Goal: Transaction & Acquisition: Purchase product/service

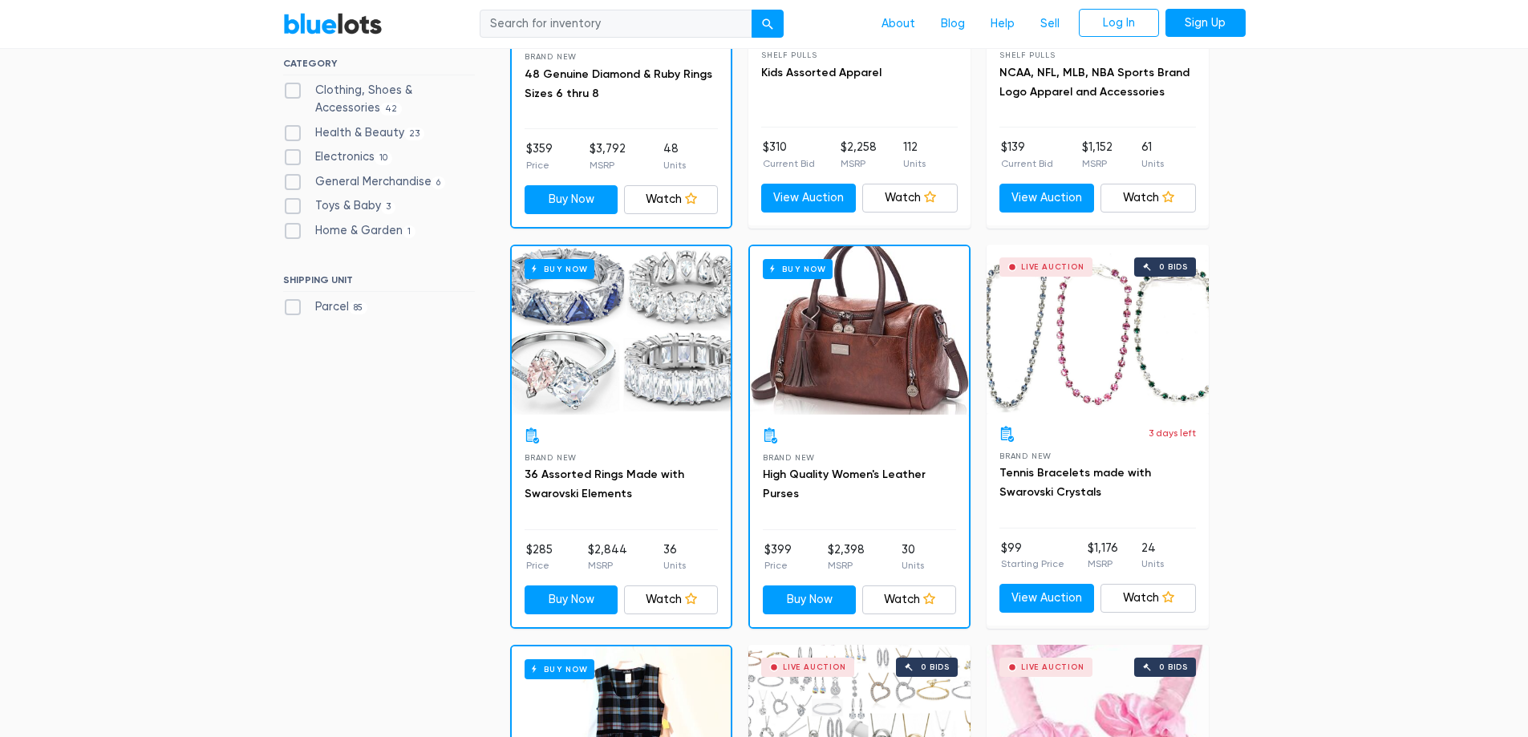
scroll to position [722, 0]
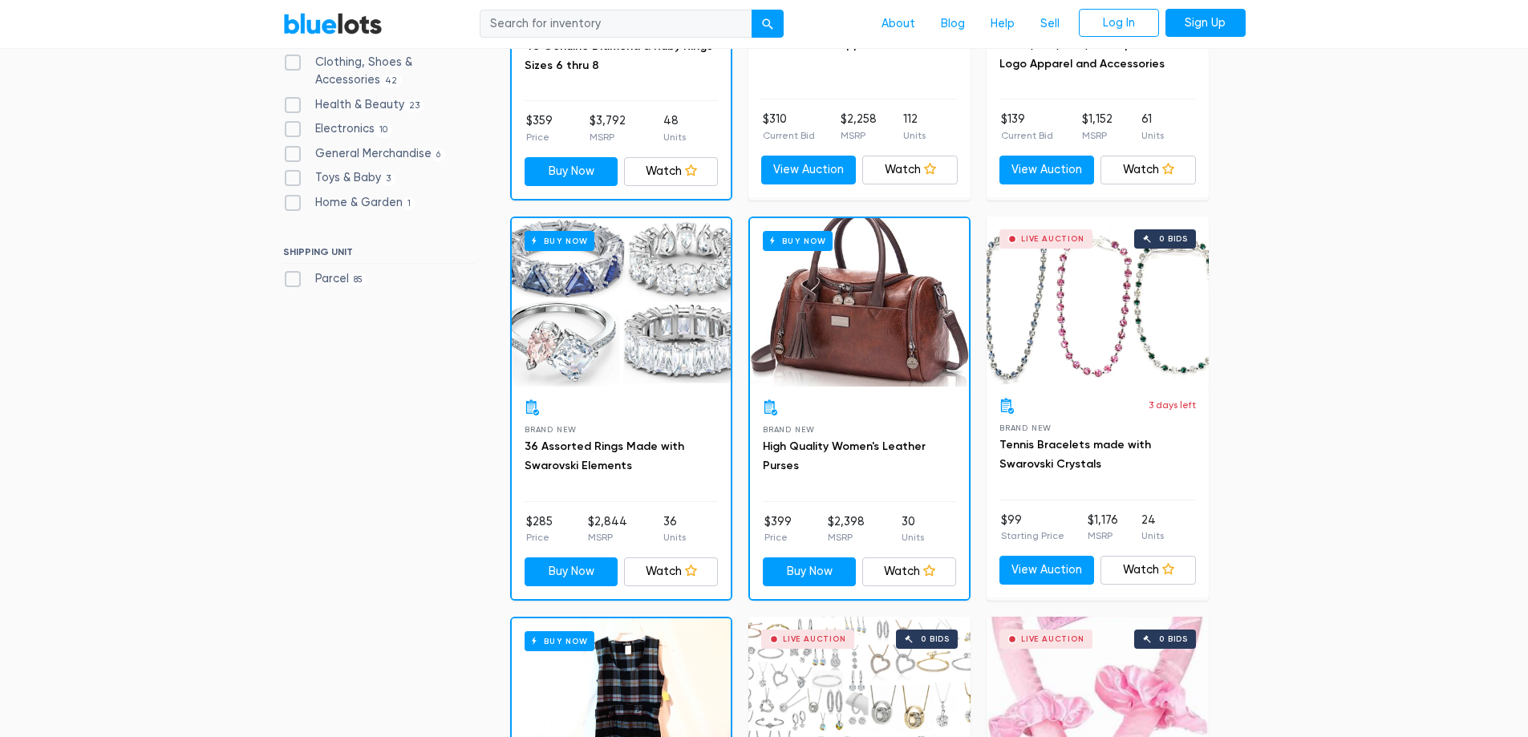
click at [852, 407] on div at bounding box center [859, 407] width 193 height 16
click at [790, 326] on div "Buy Now" at bounding box center [859, 302] width 219 height 168
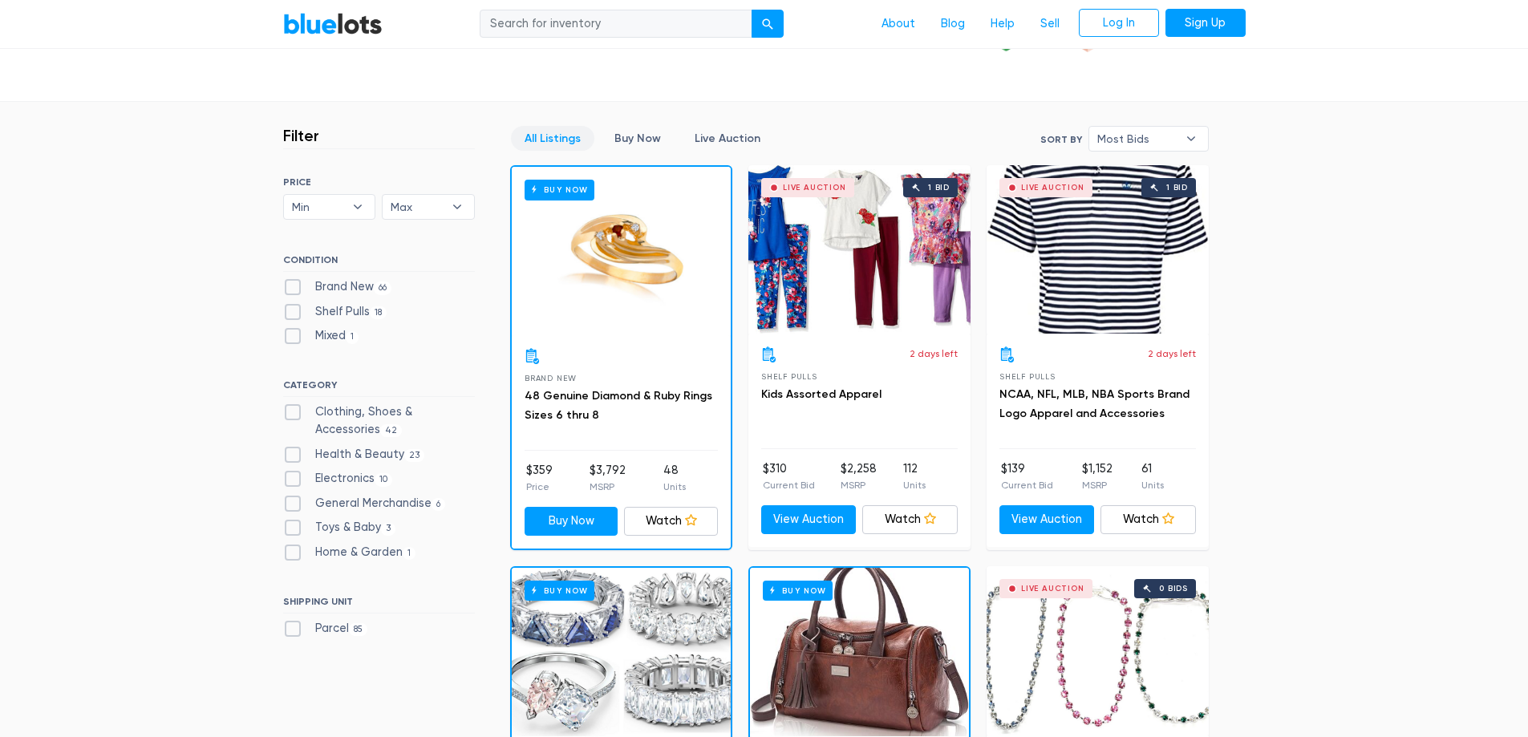
scroll to position [401, 0]
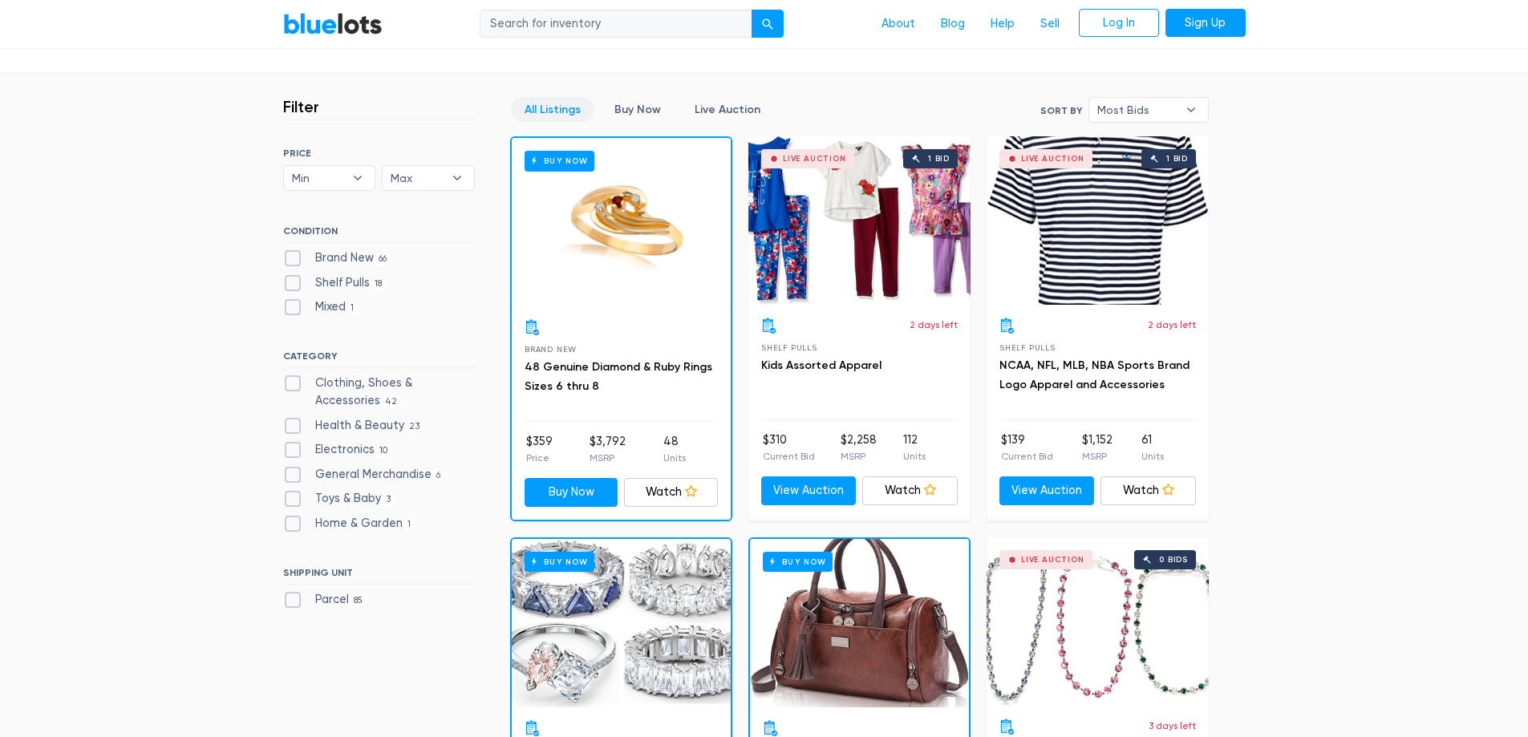
click at [859, 274] on div "Live Auction 1 bid" at bounding box center [859, 220] width 222 height 168
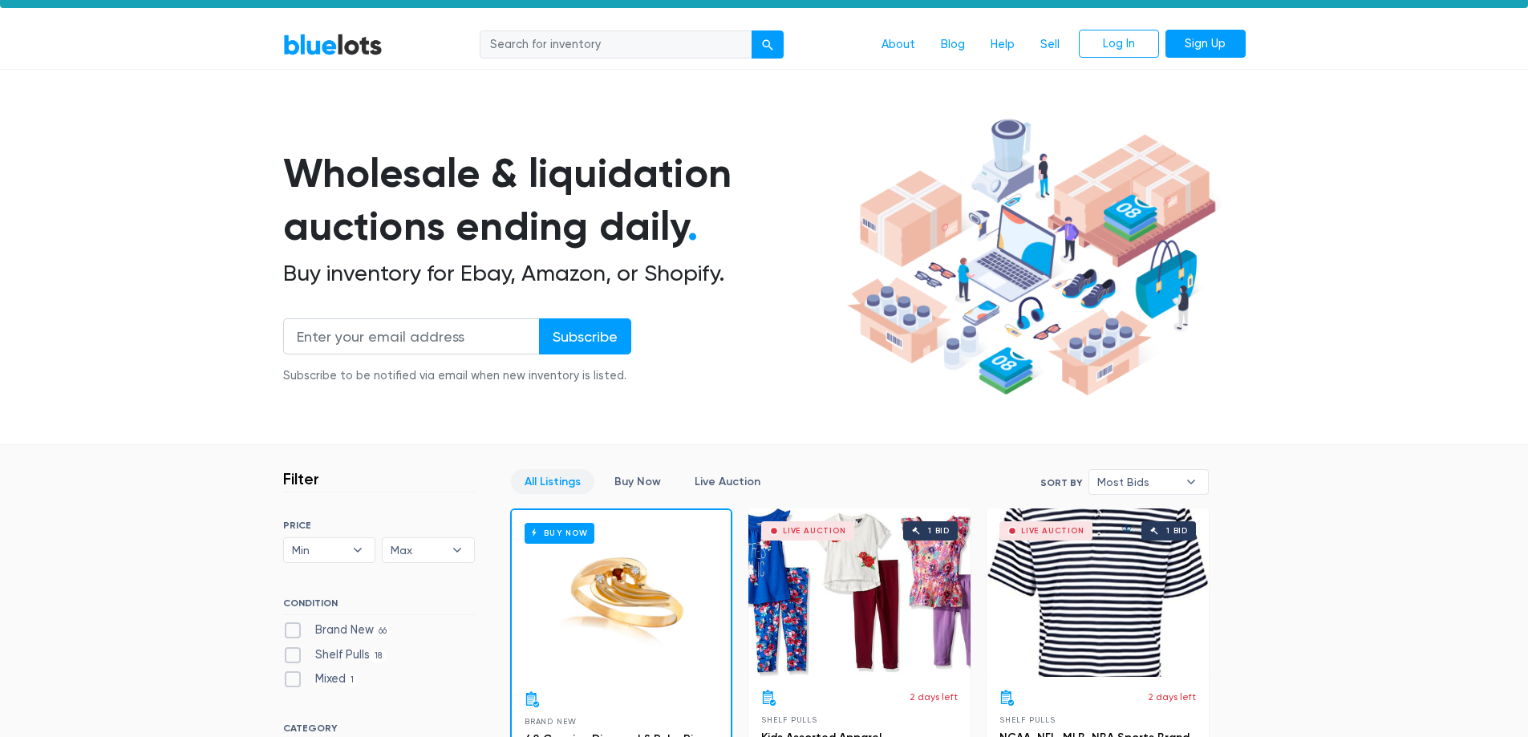
scroll to position [0, 0]
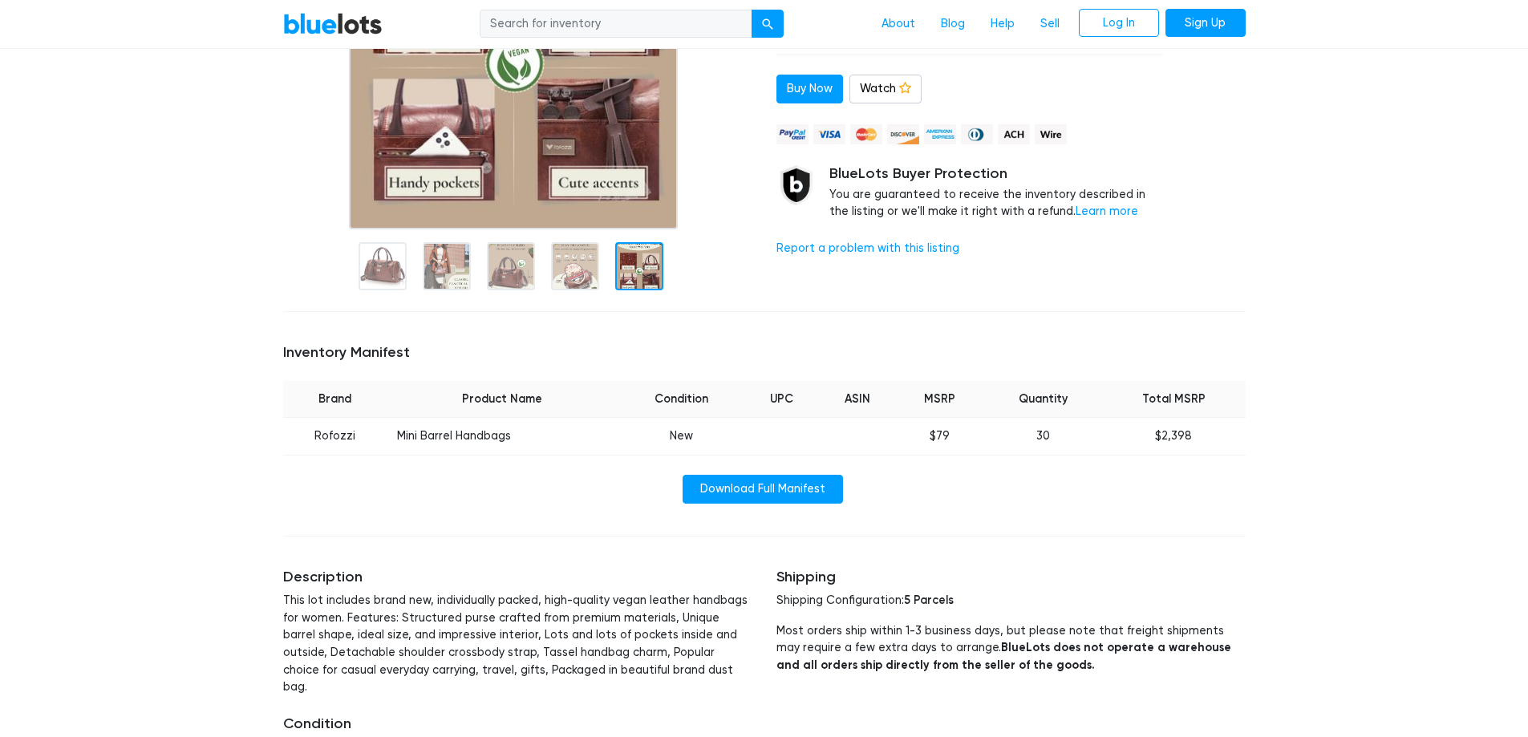
scroll to position [401, 0]
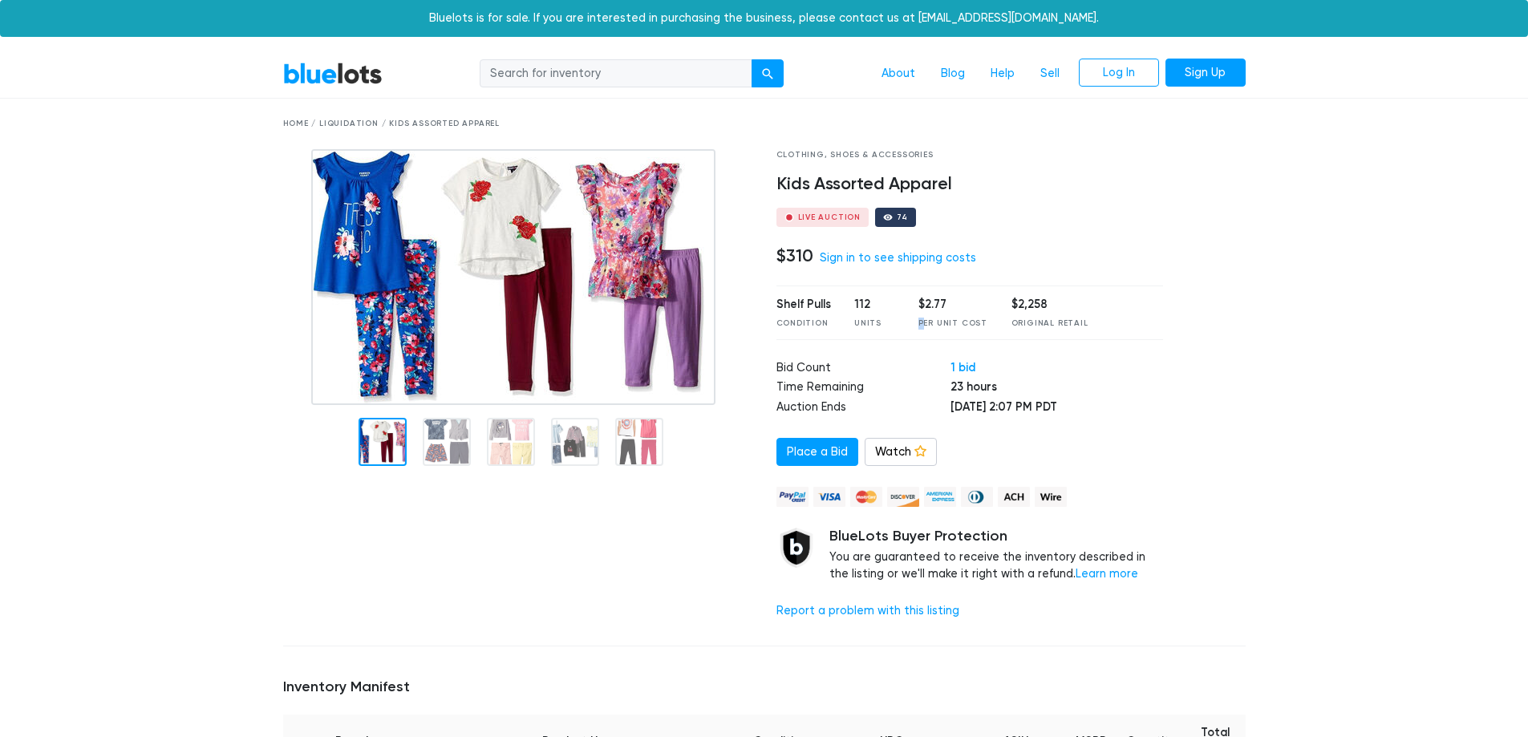
drag, startPoint x: 955, startPoint y: 309, endPoint x: 942, endPoint y: 326, distance: 21.2
click at [928, 321] on div "$2.77 Per Unit Cost" at bounding box center [952, 312] width 69 height 33
click at [944, 326] on div "Per Unit Cost" at bounding box center [952, 324] width 69 height 12
drag, startPoint x: 949, startPoint y: 305, endPoint x: 914, endPoint y: 305, distance: 34.5
click at [914, 305] on div "Shelf Pulls Condition 112 Units $2.77 Per Unit Cost $2,258 Original Retail" at bounding box center [969, 313] width 387 height 54
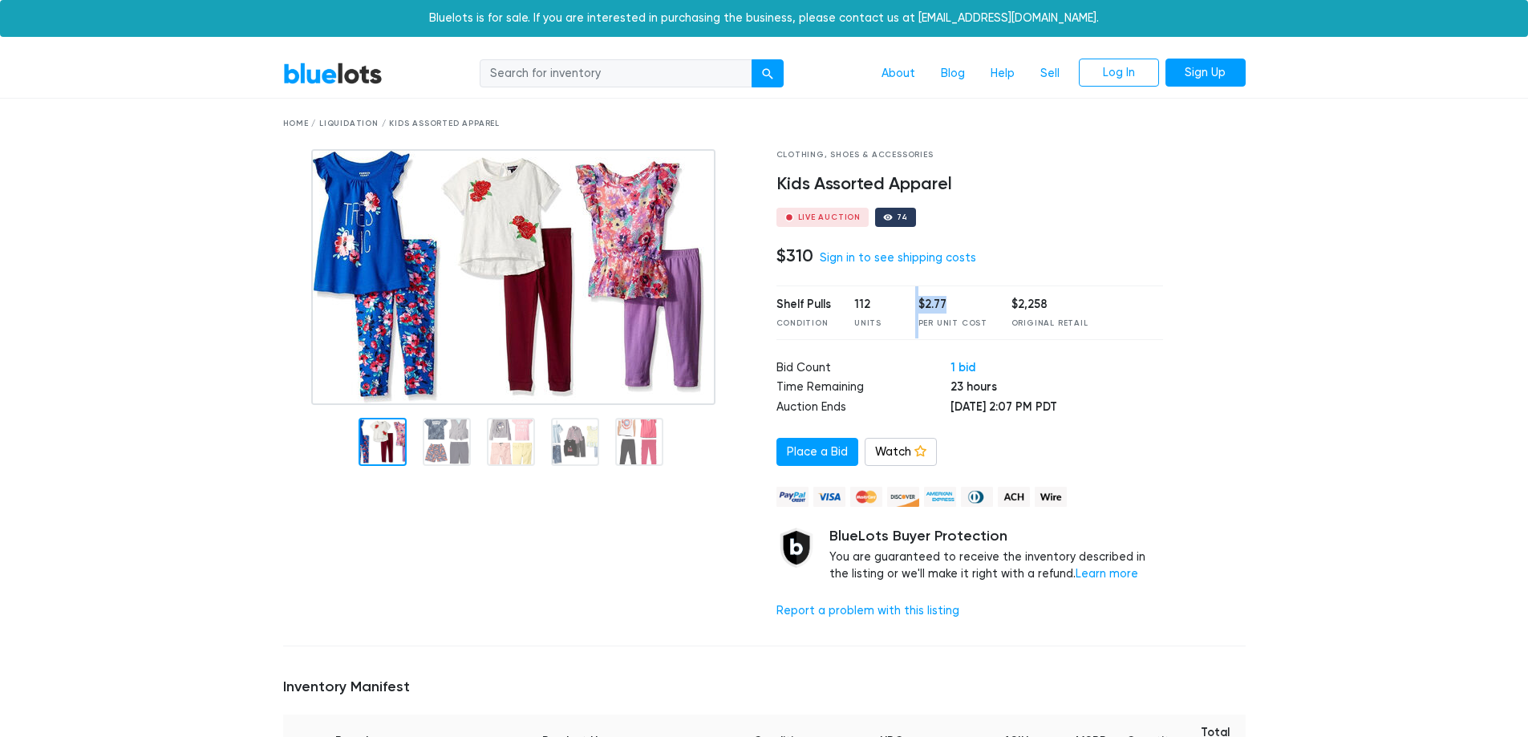
click at [914, 305] on div "Shelf Pulls Condition 112 Units $2.77 Per Unit Cost $2,258 Original Retail" at bounding box center [969, 313] width 387 height 54
click at [926, 315] on div "$2.77 Per Unit Cost" at bounding box center [952, 312] width 69 height 33
